Goal: Information Seeking & Learning: Learn about a topic

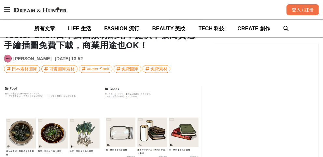
scroll to position [0, 793]
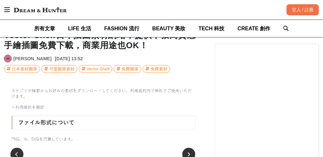
click at [56, 125] on img at bounding box center [102, 141] width 198 height 111
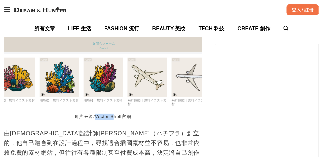
scroll to position [0, 991]
drag, startPoint x: 94, startPoint y: 114, endPoint x: 124, endPoint y: 115, distance: 29.6
click at [124, 115] on figcaption "圖片來源/Vector Shelf官網" at bounding box center [103, 116] width 198 height 13
click at [121, 118] on figcaption "圖片來源/Vector Shelf官網" at bounding box center [103, 116] width 198 height 13
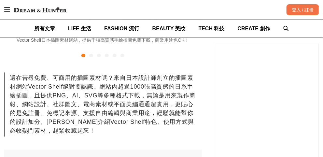
scroll to position [0, 0]
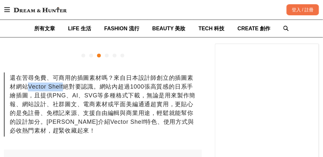
drag, startPoint x: 29, startPoint y: 86, endPoint x: 62, endPoint y: 90, distance: 33.4
click at [62, 90] on div "還在苦尋免費、可商用的插圖素材嗎？來自日本設計師創立的插圖素材網站Vector Shelf絕對要認識。網站內超過1000張高質感的日系手繪插圖，且提供PNG、…" at bounding box center [103, 105] width 198 height 64
copy div "Vector Shelf"
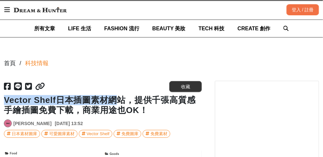
scroll to position [0, 793]
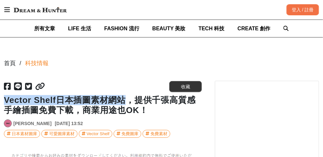
drag, startPoint x: 5, startPoint y: 97, endPoint x: 127, endPoint y: 100, distance: 121.6
click at [127, 100] on h1 "Vector Shelf日本插圖素材網站，提供千張高質感手繪插圖免費下載，商業用途也OK！" at bounding box center [103, 105] width 198 height 20
copy h1 "Vector Shelf日本插圖素材網站"
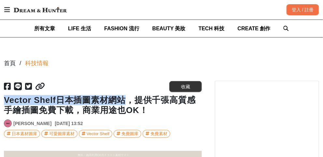
scroll to position [0, 396]
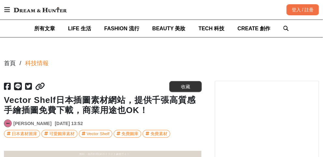
drag, startPoint x: 102, startPoint y: 0, endPoint x: 319, endPoint y: 53, distance: 223.7
